Goal: Communication & Community: Ask a question

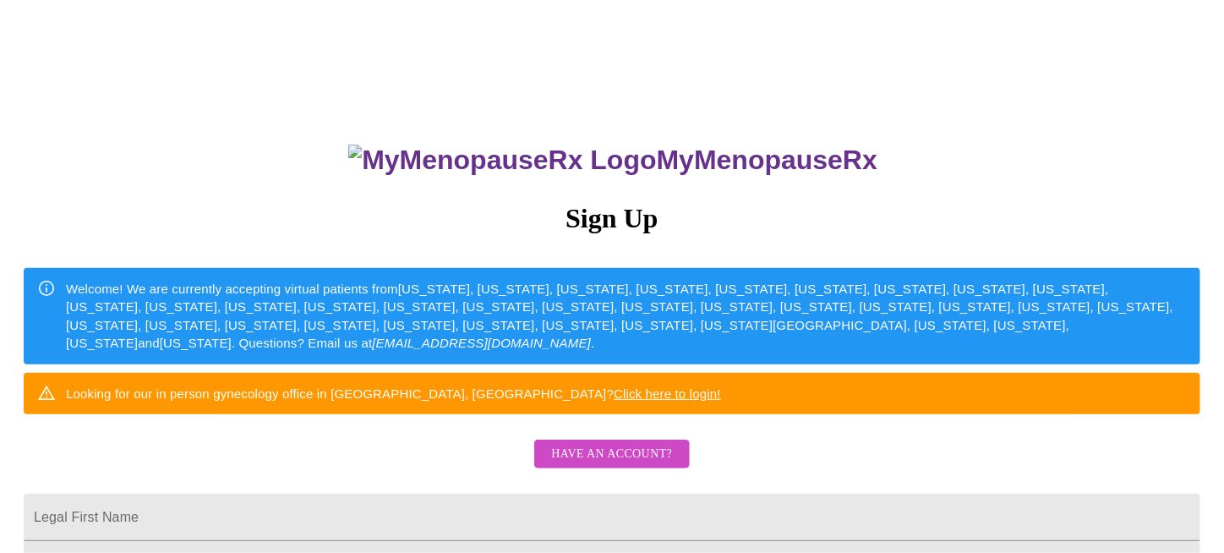
click at [654, 465] on span "Have an account?" at bounding box center [611, 454] width 121 height 21
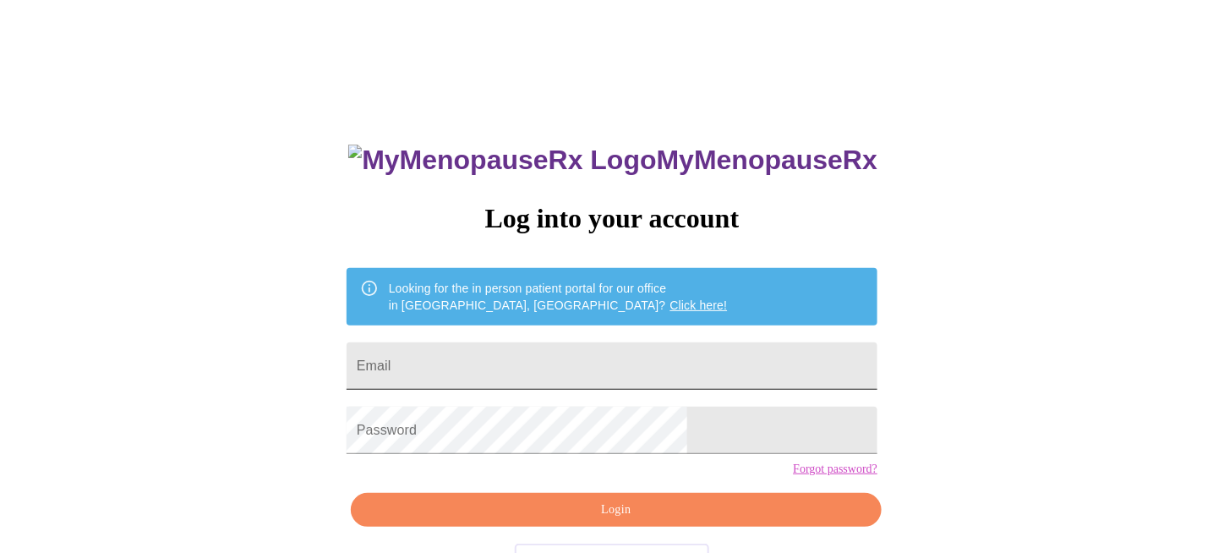
click at [605, 350] on input "Email" at bounding box center [612, 365] width 531 height 47
type input "[EMAIL_ADDRESS][DOMAIN_NAME]"
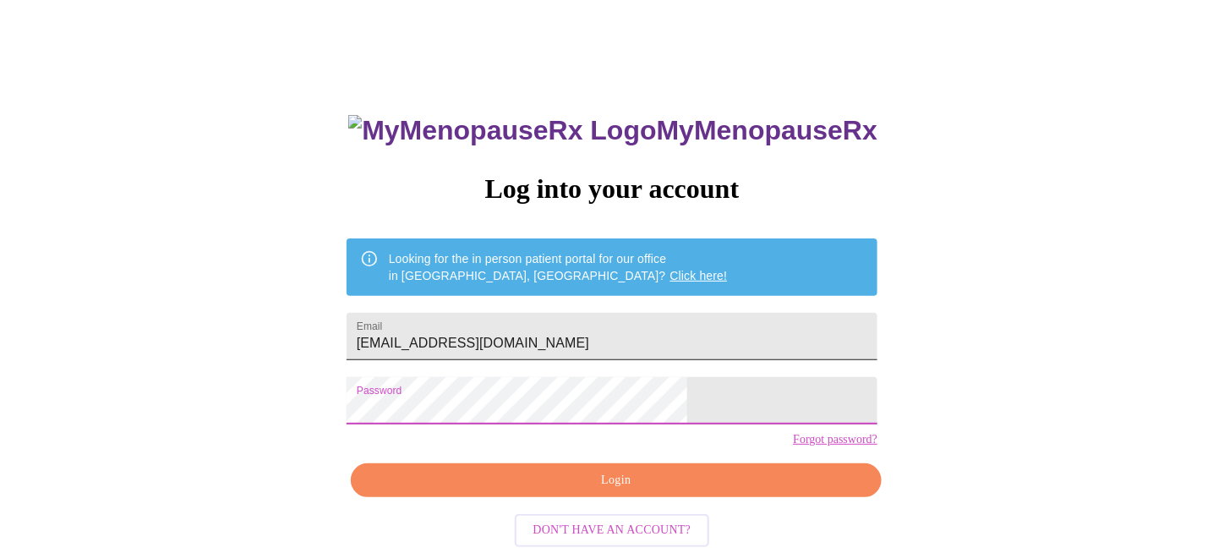
scroll to position [58, 0]
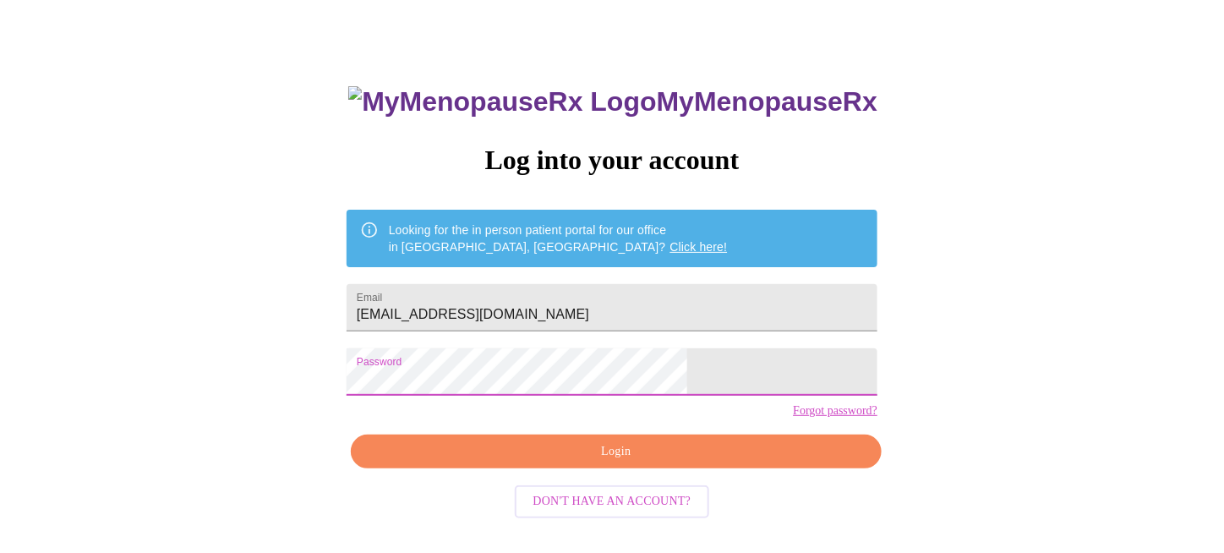
click at [793, 418] on link "Forgot password?" at bounding box center [835, 411] width 85 height 14
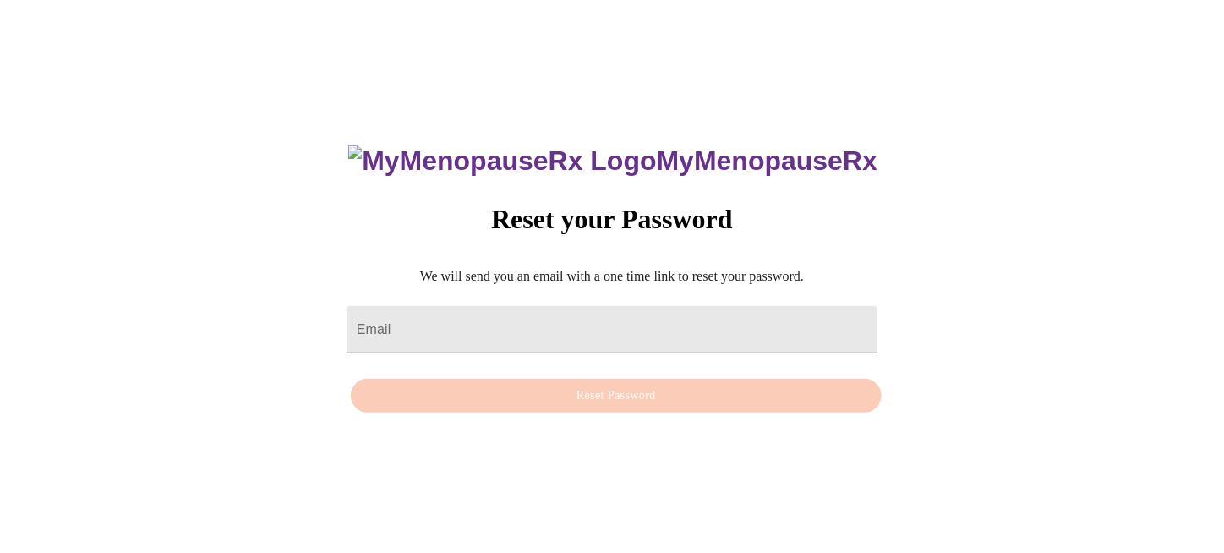
scroll to position [17, 0]
click at [664, 327] on input "Email" at bounding box center [612, 329] width 531 height 47
type input "[EMAIL_ADDRESS][DOMAIN_NAME]"
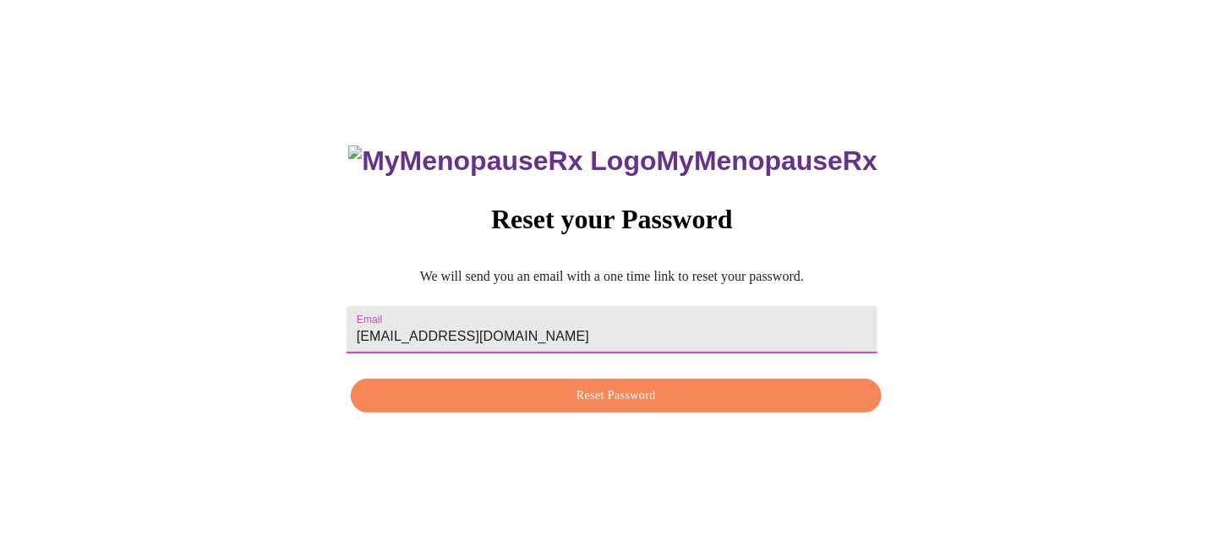
click at [613, 401] on span "Reset Password" at bounding box center [616, 395] width 492 height 21
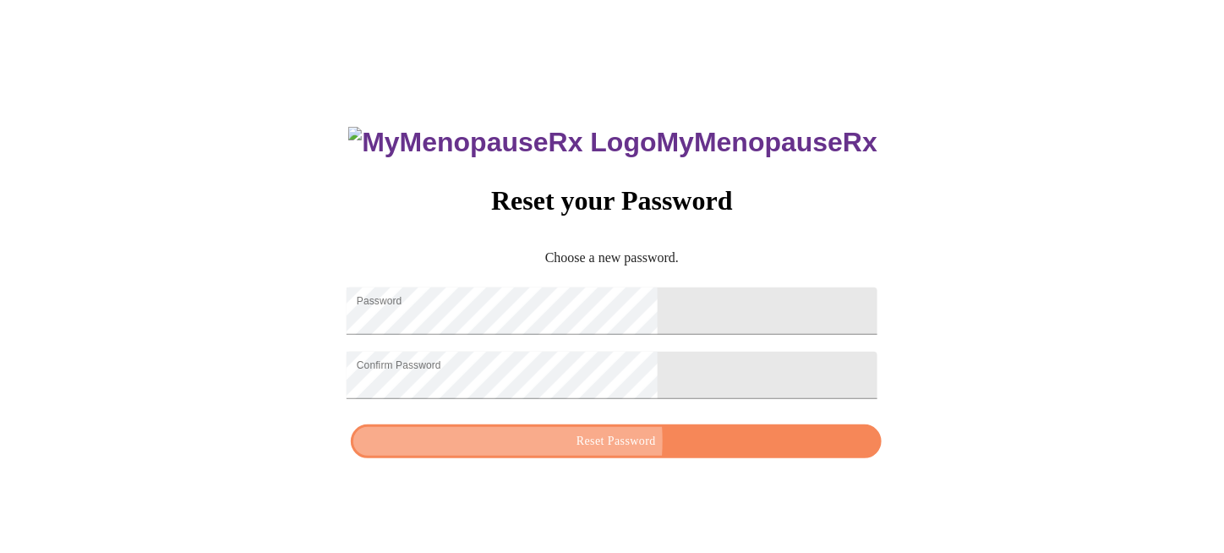
click at [560, 452] on span "Reset Password" at bounding box center [616, 441] width 492 height 21
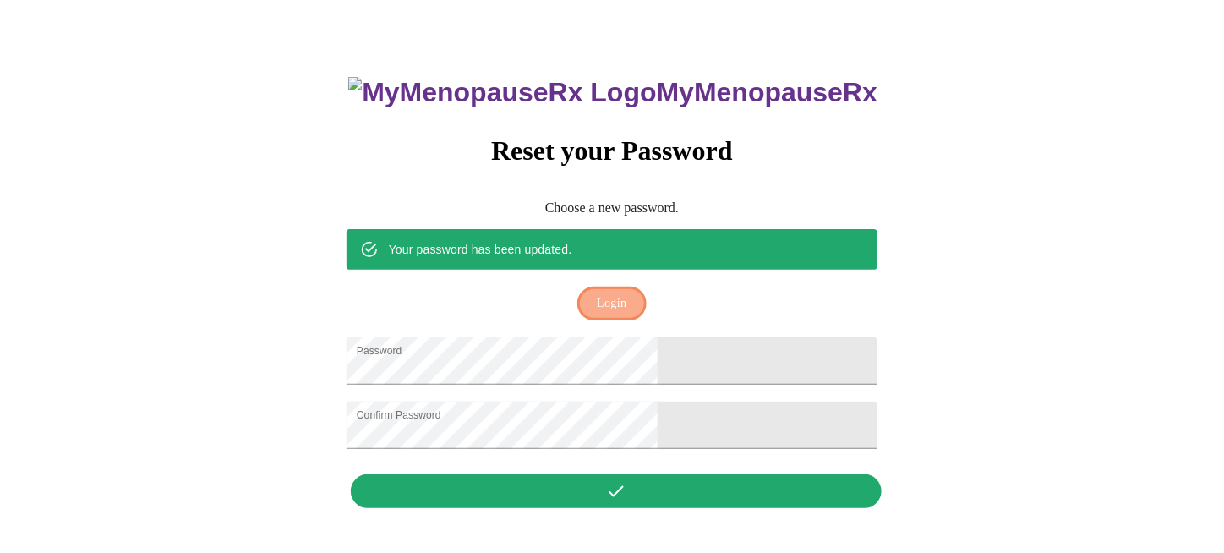
click at [598, 293] on span "Login" at bounding box center [612, 303] width 30 height 21
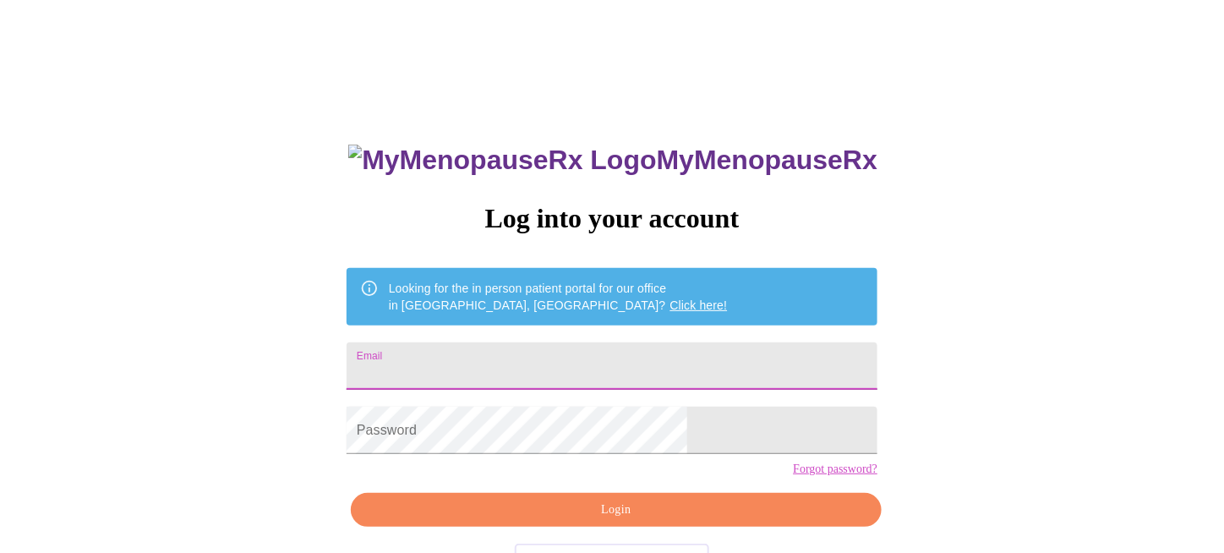
click at [583, 351] on input "Email" at bounding box center [612, 365] width 531 height 47
type input "[EMAIL_ADDRESS][DOMAIN_NAME]"
click at [582, 462] on form "Password" at bounding box center [612, 430] width 531 height 64
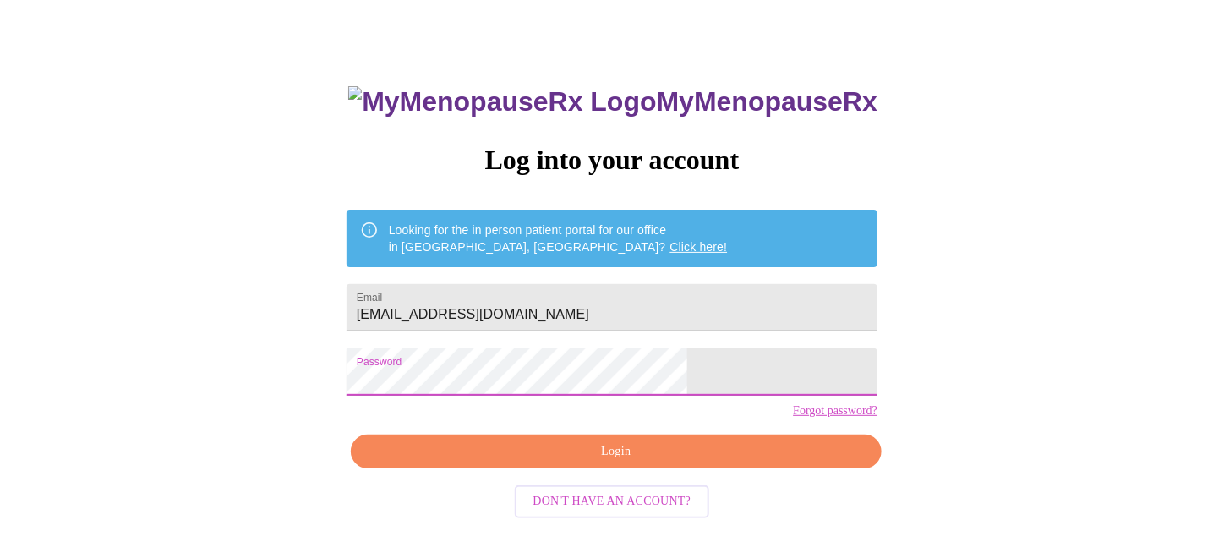
click at [587, 462] on span "Login" at bounding box center [616, 451] width 492 height 21
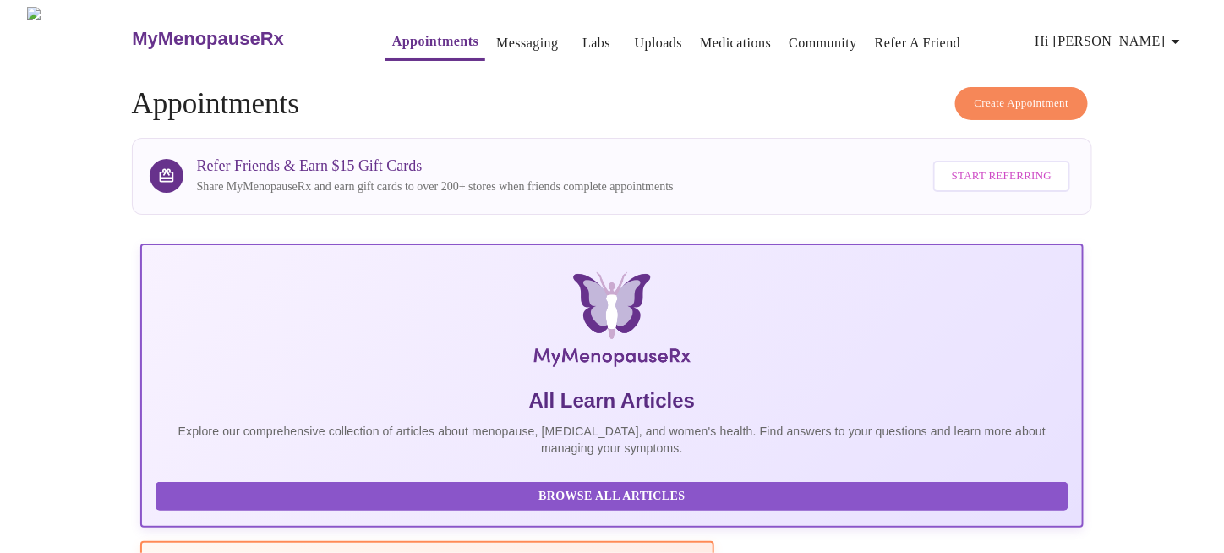
click at [505, 33] on link "Messaging" at bounding box center [527, 43] width 62 height 24
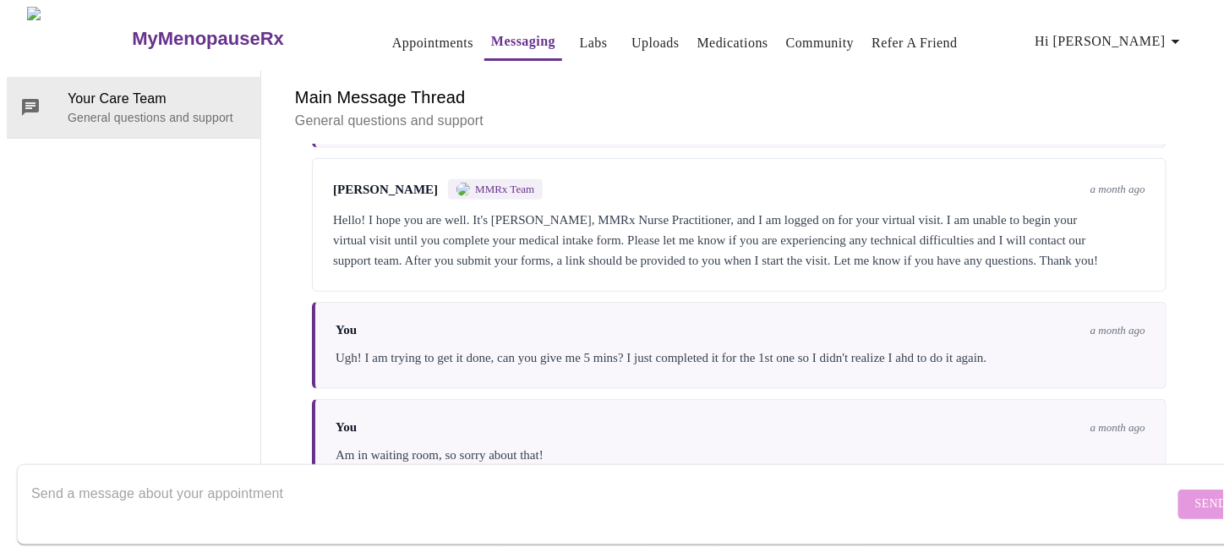
scroll to position [400, 0]
click at [431, 477] on textarea "Send a message about your appointment" at bounding box center [602, 504] width 1143 height 54
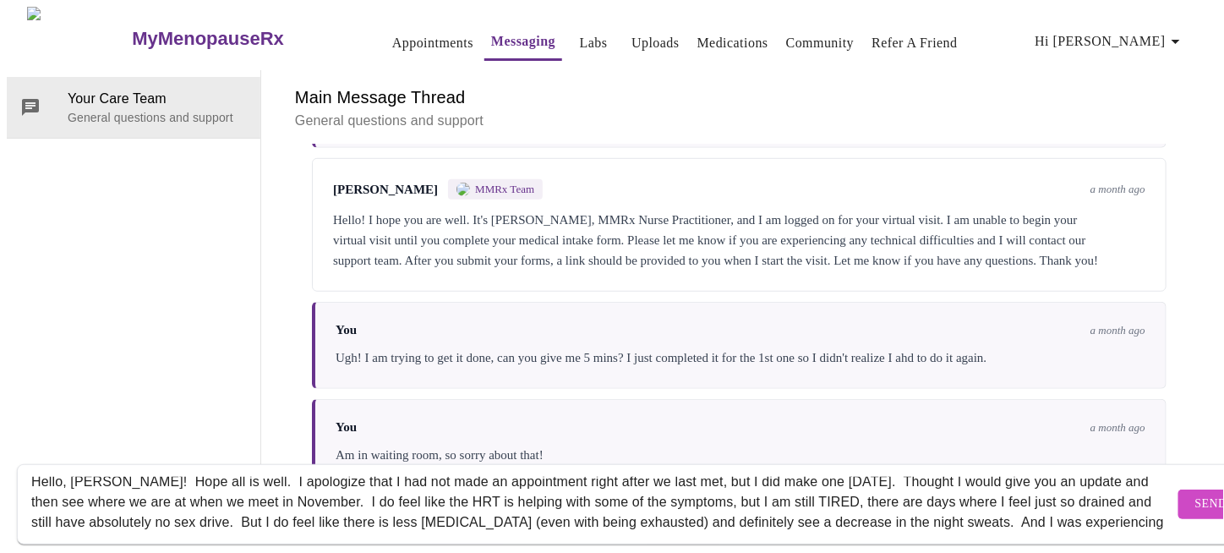
scroll to position [32, 0]
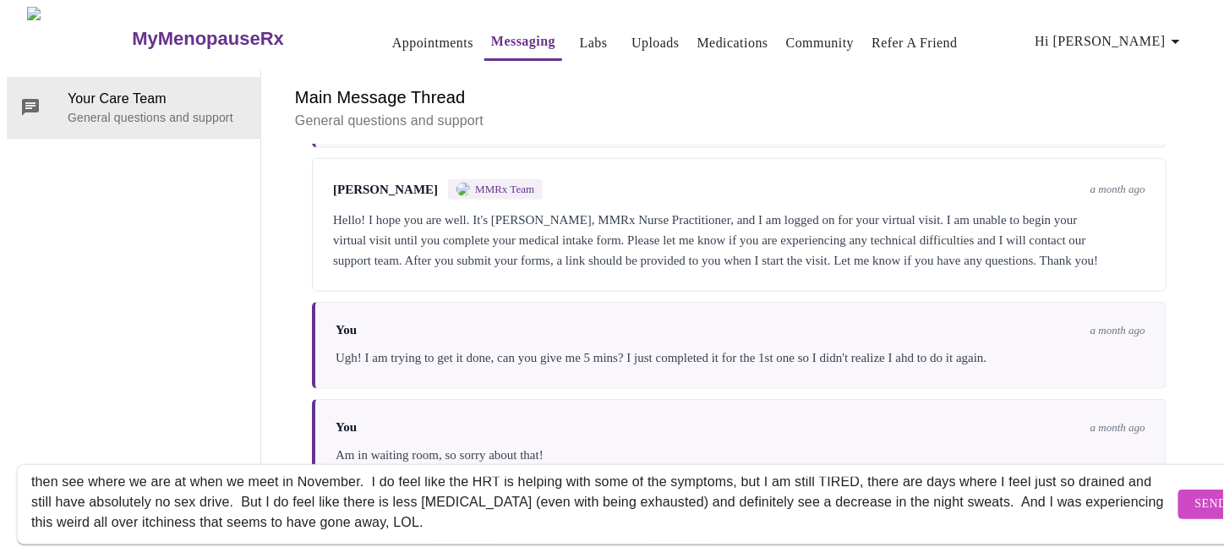
type textarea "Hello, Laura! Hope all is well. I apologize that I had not made an appointment …"
click at [1178, 494] on button "Send" at bounding box center [1211, 504] width 66 height 30
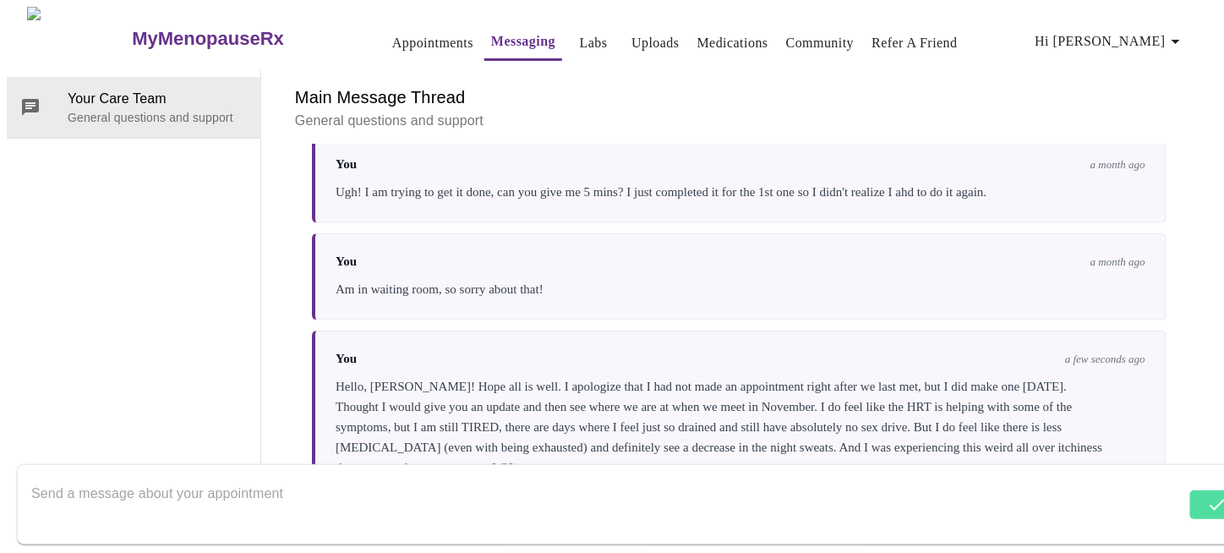
scroll to position [582, 0]
